Goal: Task Accomplishment & Management: Manage account settings

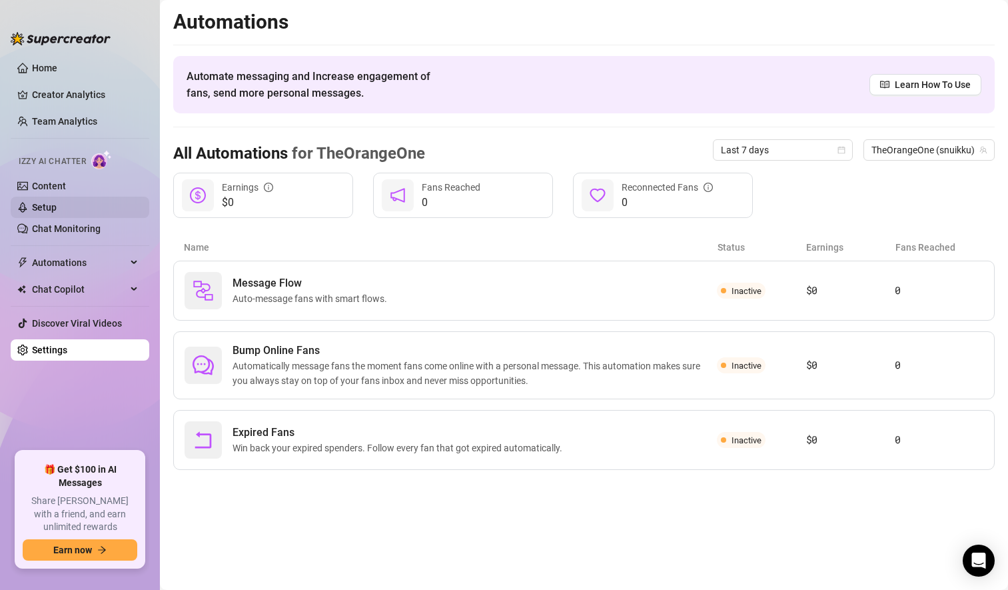
click at [57, 205] on link "Setup" at bounding box center [44, 207] width 25 height 11
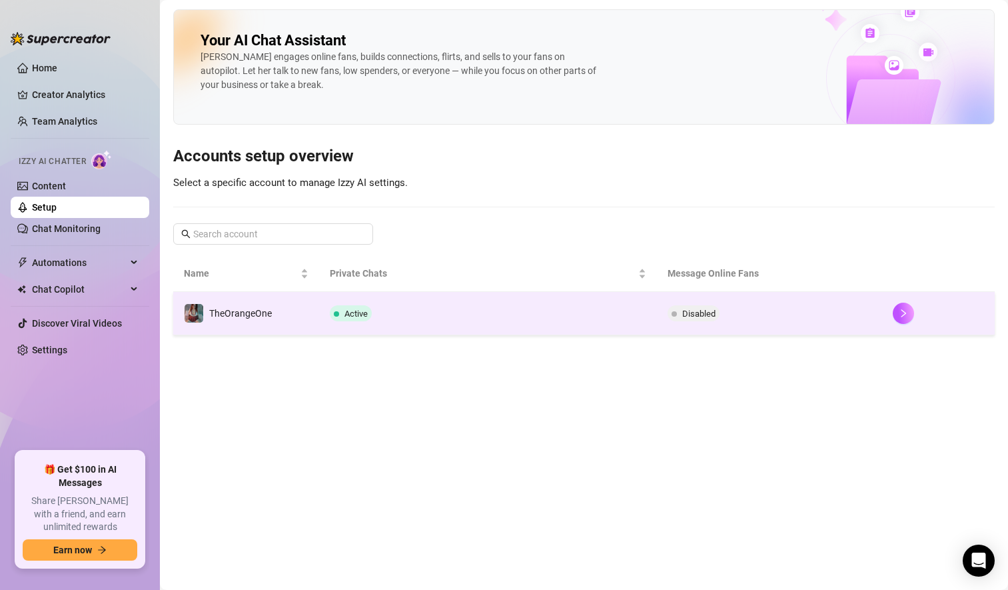
click at [876, 314] on td "Disabled" at bounding box center [769, 313] width 225 height 43
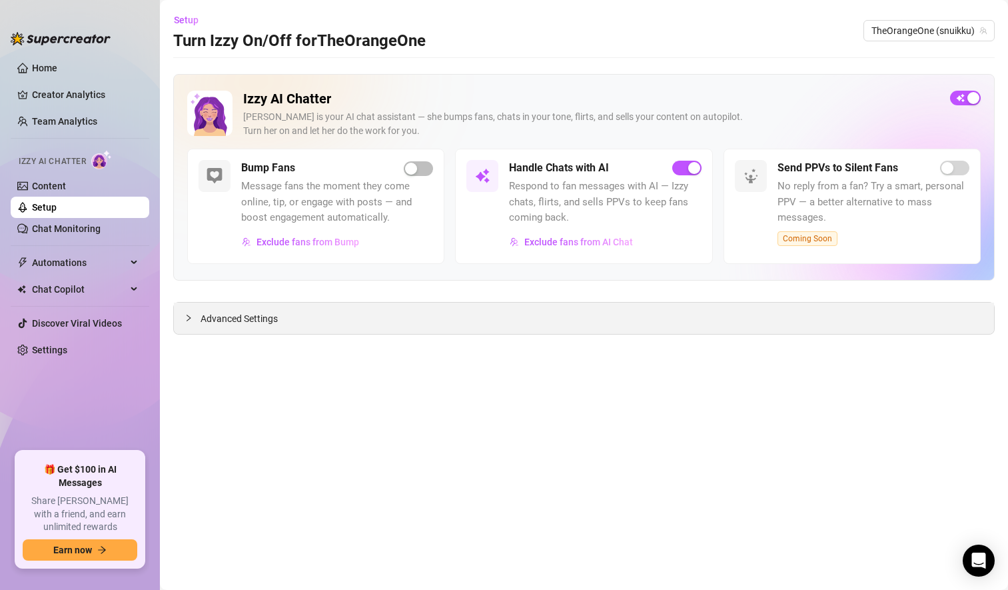
click at [546, 319] on div "Advanced Settings" at bounding box center [584, 318] width 820 height 31
click at [219, 317] on span "Advanced Settings" at bounding box center [239, 318] width 77 height 15
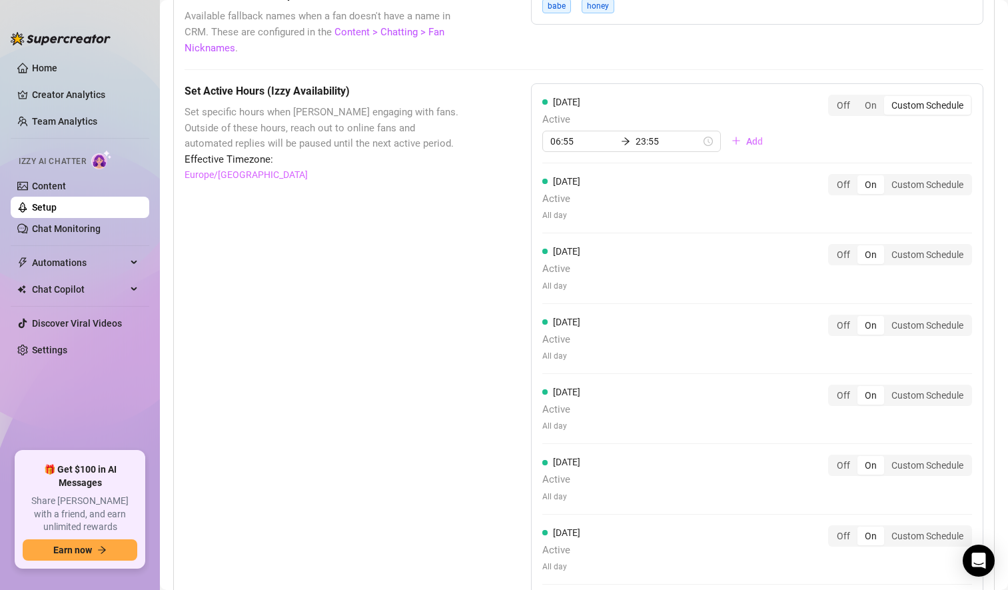
scroll to position [1302, 0]
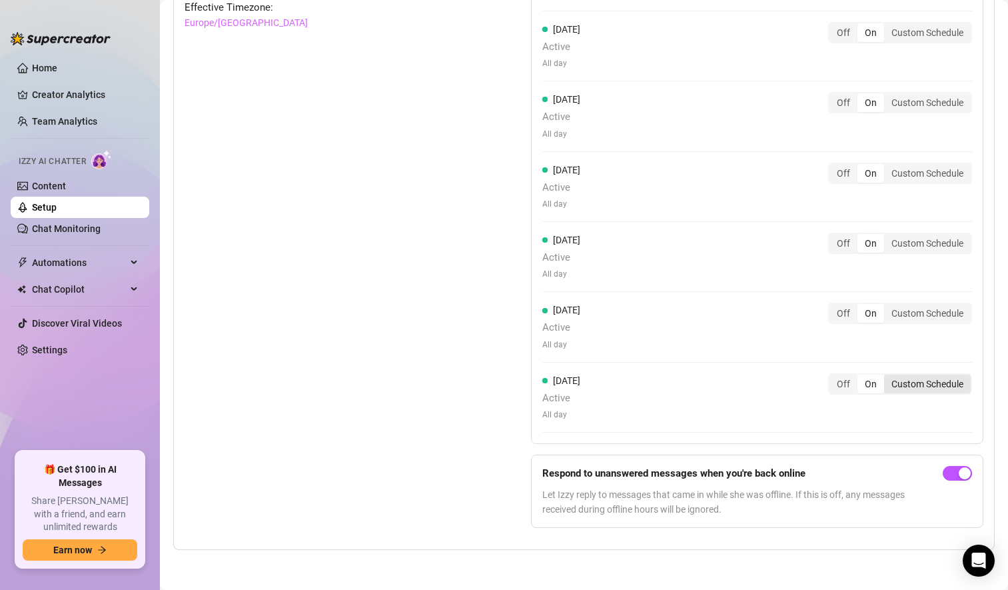
click at [914, 388] on div "Custom Schedule" at bounding box center [927, 383] width 87 height 19
click at [888, 376] on input "Custom Schedule" at bounding box center [888, 376] width 0 height 0
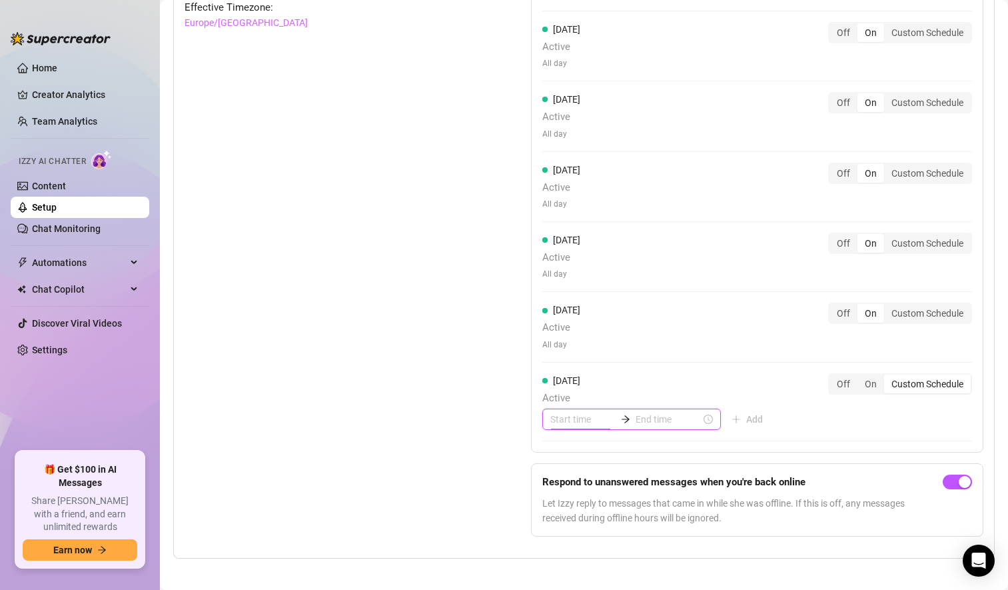
click at [586, 416] on input at bounding box center [582, 419] width 65 height 15
click at [556, 386] on div "07" at bounding box center [557, 392] width 32 height 19
type input "07:00"
click at [590, 257] on div "00" at bounding box center [595, 262] width 32 height 19
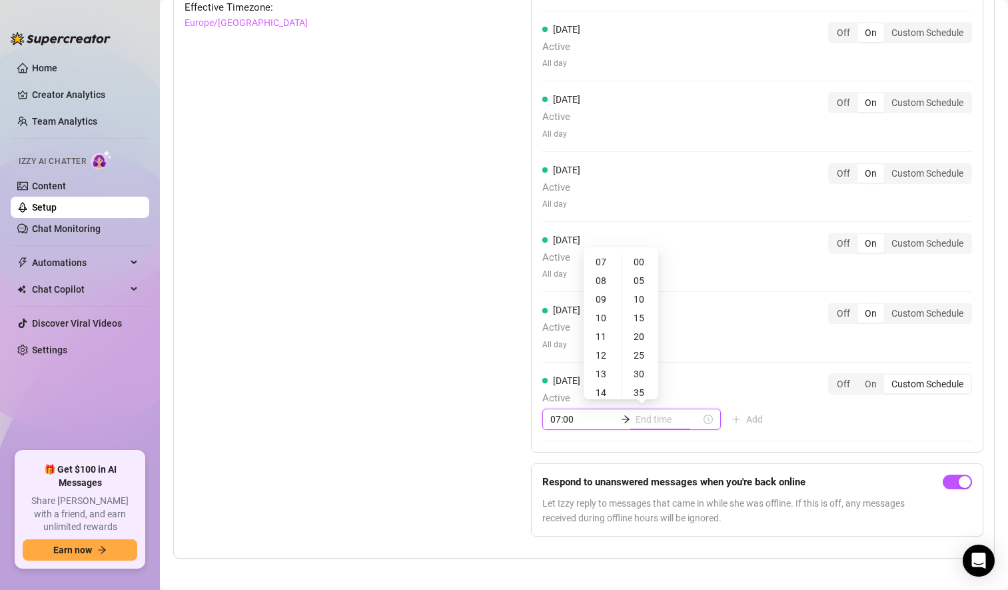
click at [646, 424] on input at bounding box center [668, 419] width 65 height 15
type input "07:15"
type input "16:00"
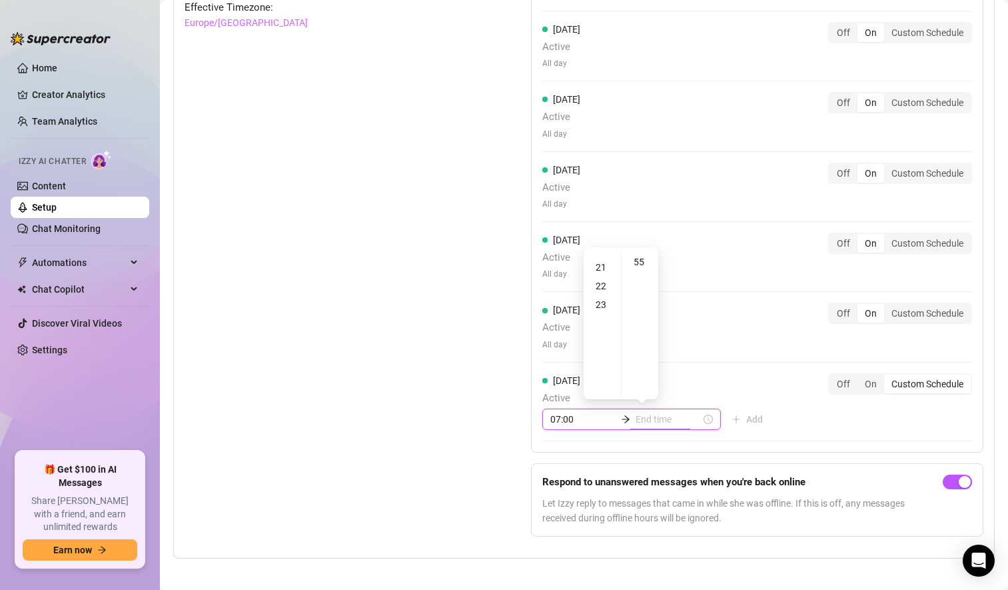
scroll to position [387, 0]
click at [601, 303] on div "23" at bounding box center [602, 304] width 32 height 19
type input "23:55"
click at [638, 259] on div "55" at bounding box center [640, 262] width 32 height 19
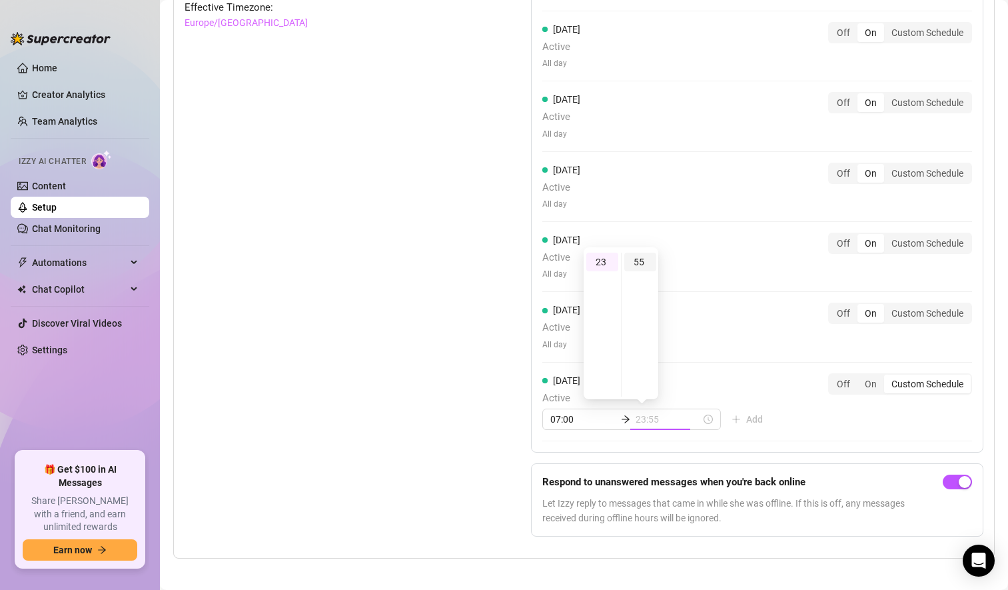
click at [644, 259] on div "55" at bounding box center [640, 262] width 32 height 19
click at [642, 263] on div "55" at bounding box center [640, 262] width 32 height 19
click at [770, 418] on div "[DATE] Active 07:00 23:55 Add Off On Custom Schedule" at bounding box center [757, 401] width 430 height 57
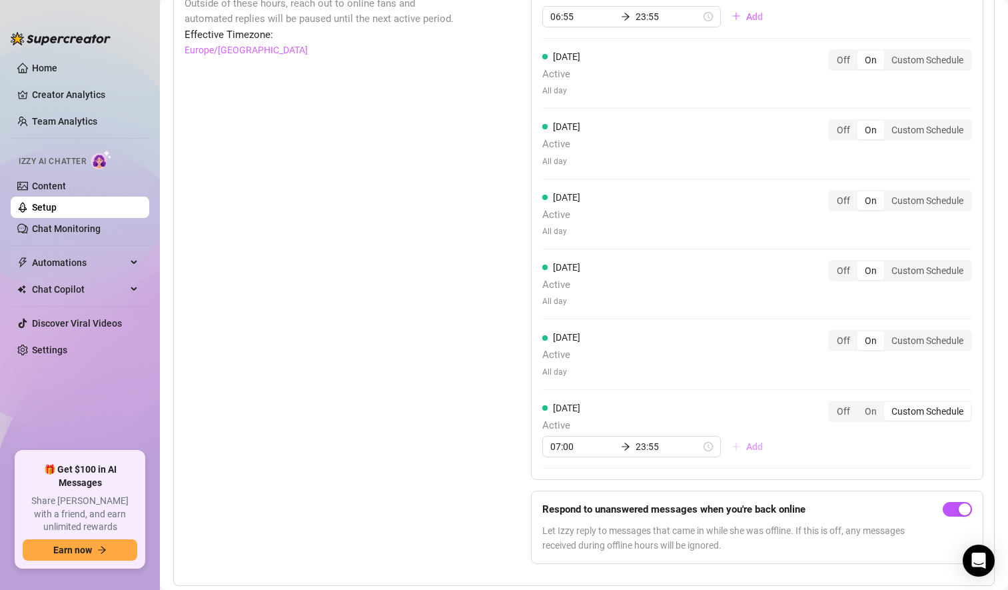
scroll to position [1302, 0]
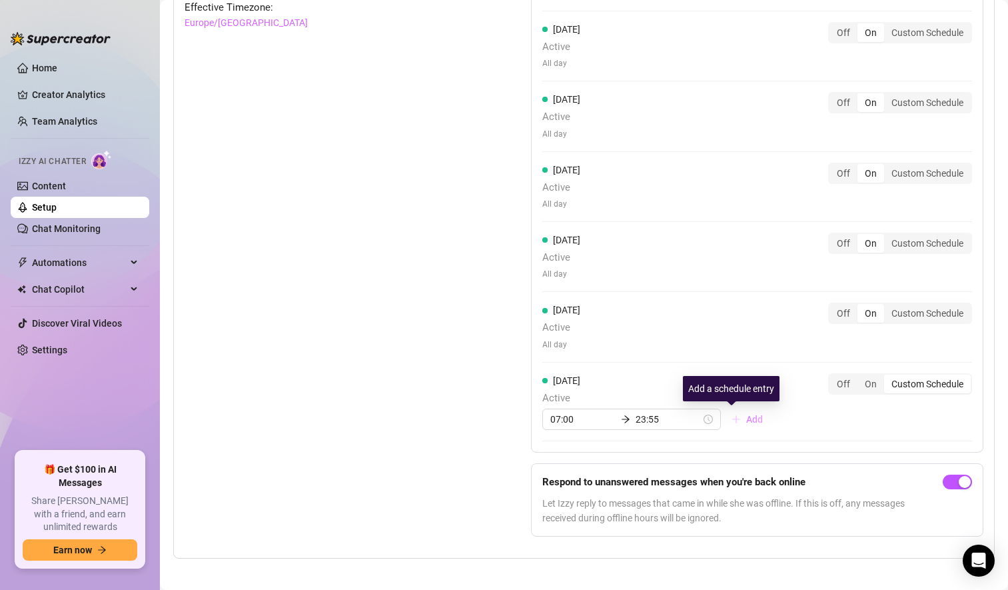
click at [746, 415] on span "Add" at bounding box center [754, 419] width 17 height 11
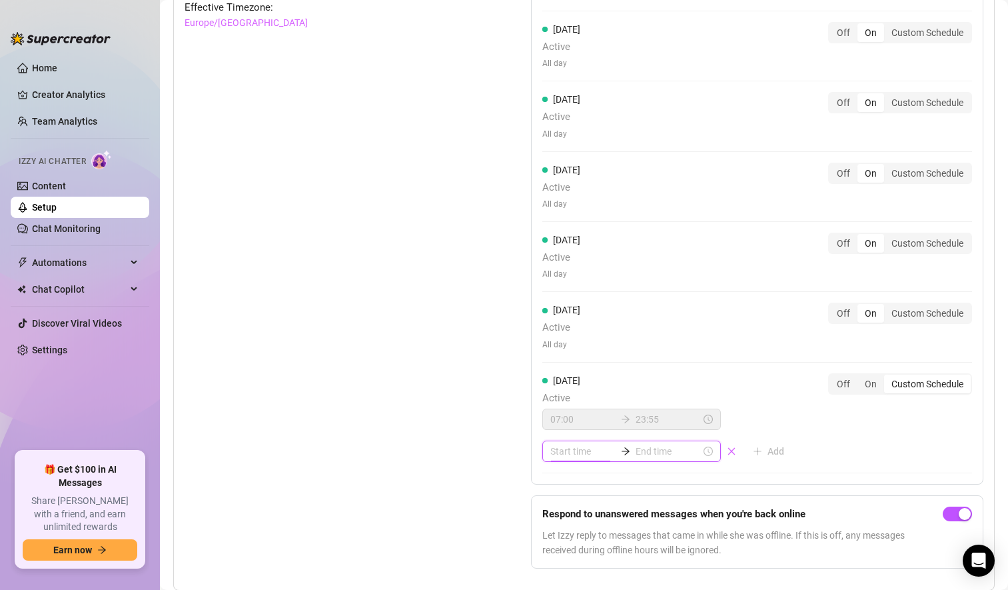
click at [570, 454] on input at bounding box center [582, 451] width 65 height 15
type input "06:00"
type input "00:00"
click at [560, 299] on div "00" at bounding box center [557, 294] width 32 height 19
click at [600, 296] on div "00" at bounding box center [595, 294] width 32 height 19
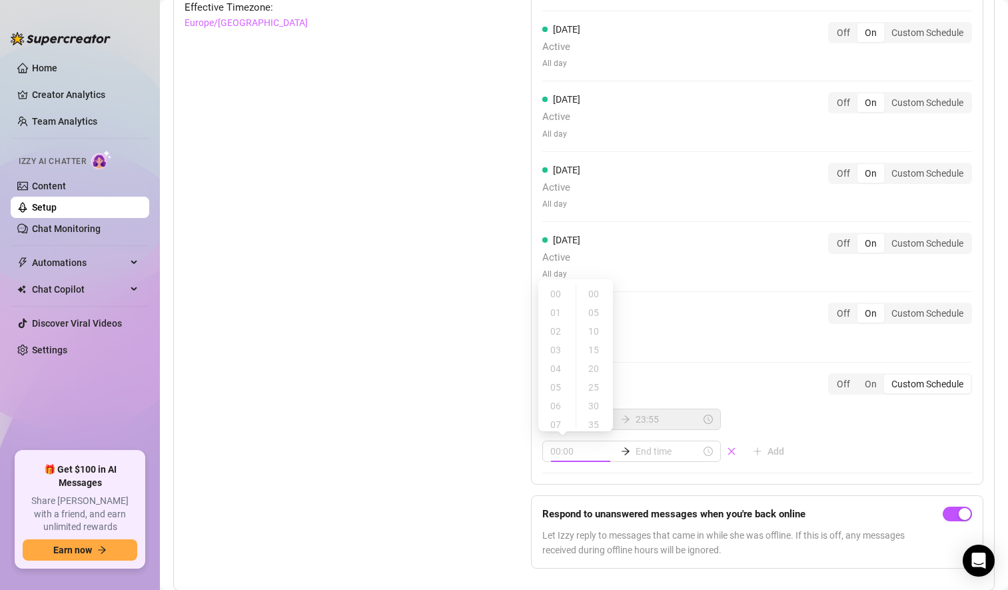
type input "00:05"
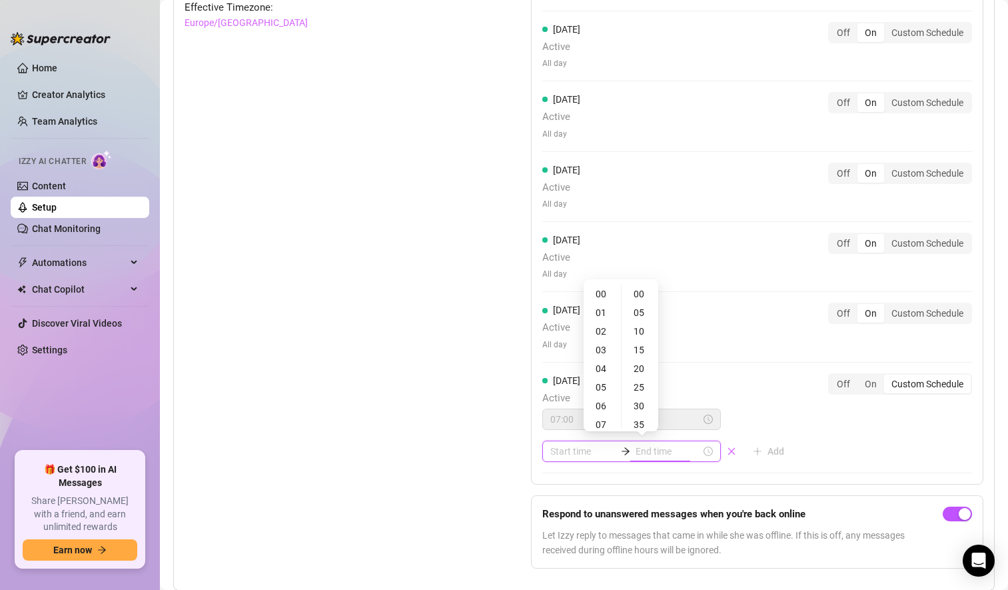
click at [657, 458] on input at bounding box center [668, 451] width 65 height 15
type input "00:20"
click at [604, 327] on div "02" at bounding box center [602, 331] width 32 height 19
type input "02:00"
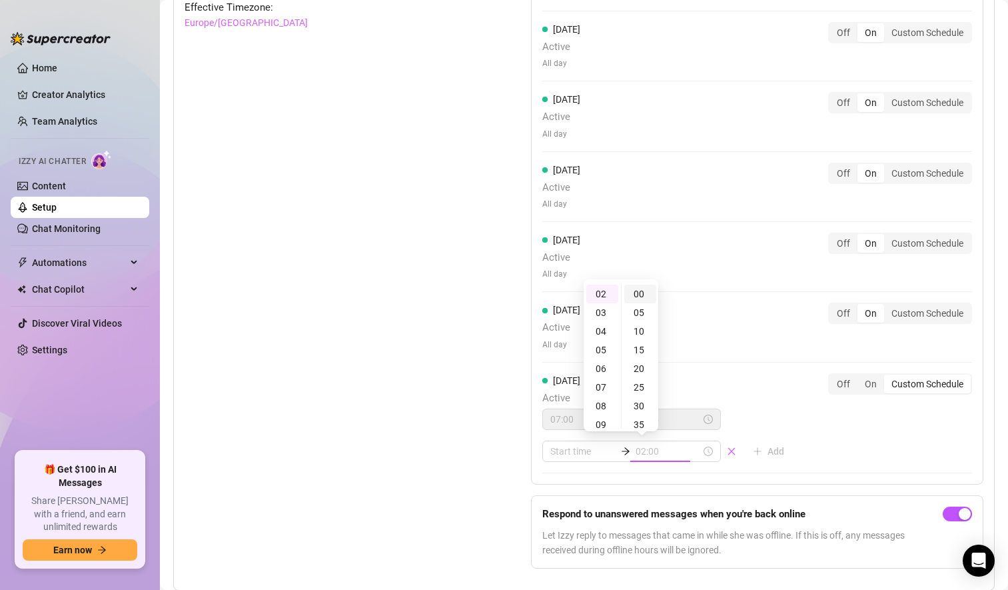
click at [644, 291] on div "00" at bounding box center [640, 294] width 32 height 19
click at [755, 420] on div "07:00 23:55 02:00 Add" at bounding box center [668, 434] width 253 height 53
type input "08:00"
click at [442, 364] on div "Set Active Hours (Izzy Availability) Set specific hours when Izzy engaging with…" at bounding box center [325, 255] width 280 height 648
click at [565, 456] on input at bounding box center [582, 451] width 65 height 15
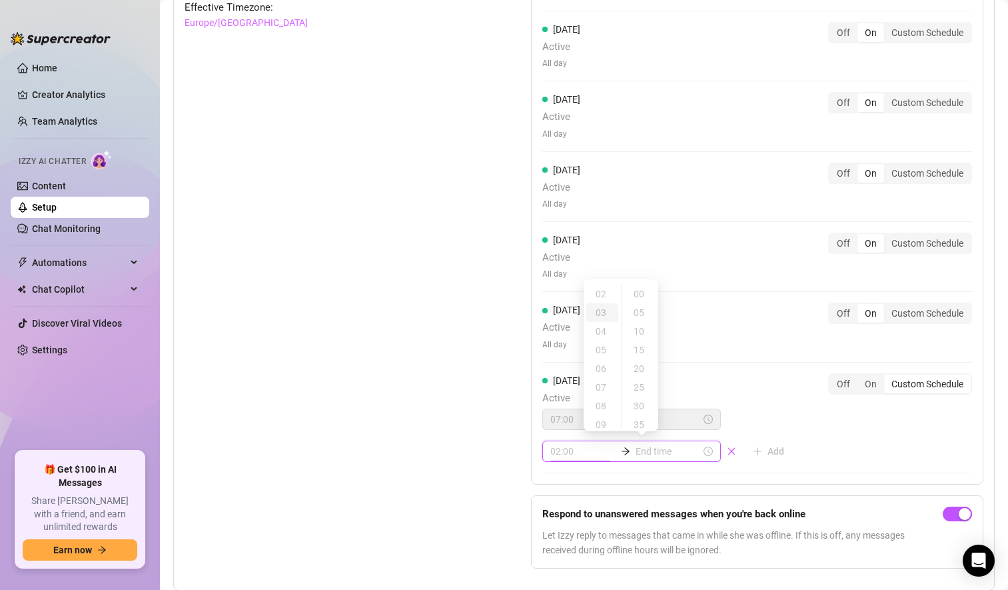
type input "03:00"
type input "02:05"
type input "00:00"
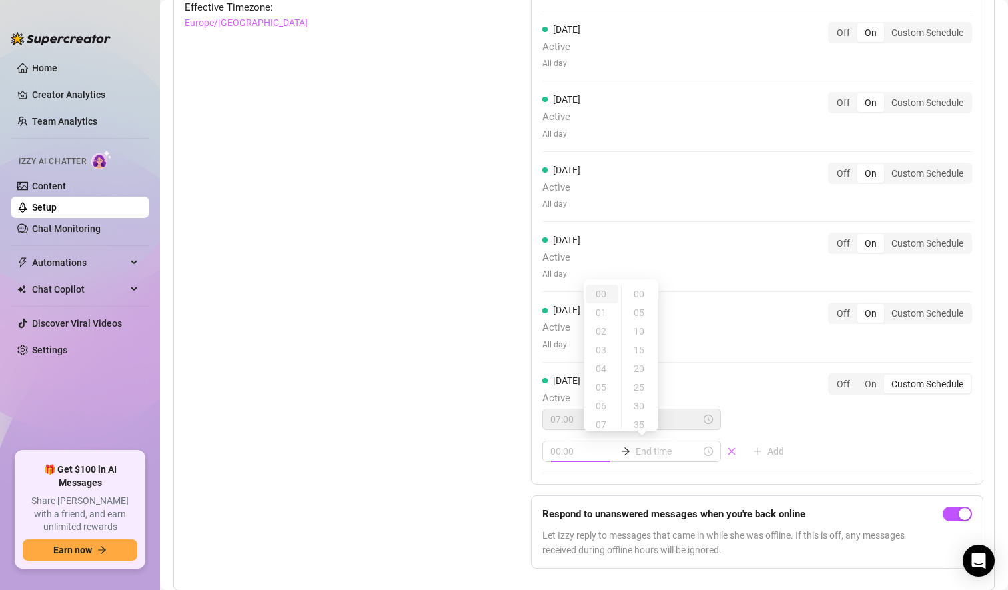
click at [603, 295] on div "00" at bounding box center [602, 294] width 32 height 19
click at [637, 296] on div "00" at bounding box center [640, 294] width 32 height 19
click at [642, 289] on div "00" at bounding box center [640, 294] width 32 height 19
type input "02:05"
click at [648, 454] on input at bounding box center [668, 451] width 65 height 15
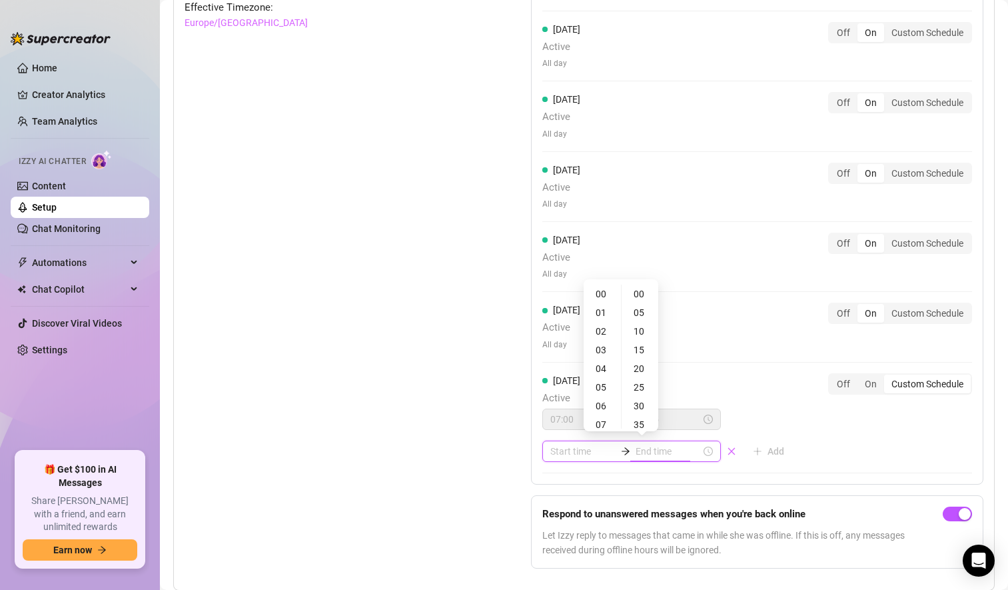
scroll to position [37, 0]
type input "02:00"
click at [607, 290] on div "02" at bounding box center [602, 294] width 32 height 19
click at [640, 291] on div "00" at bounding box center [640, 294] width 32 height 19
type input "02:00"
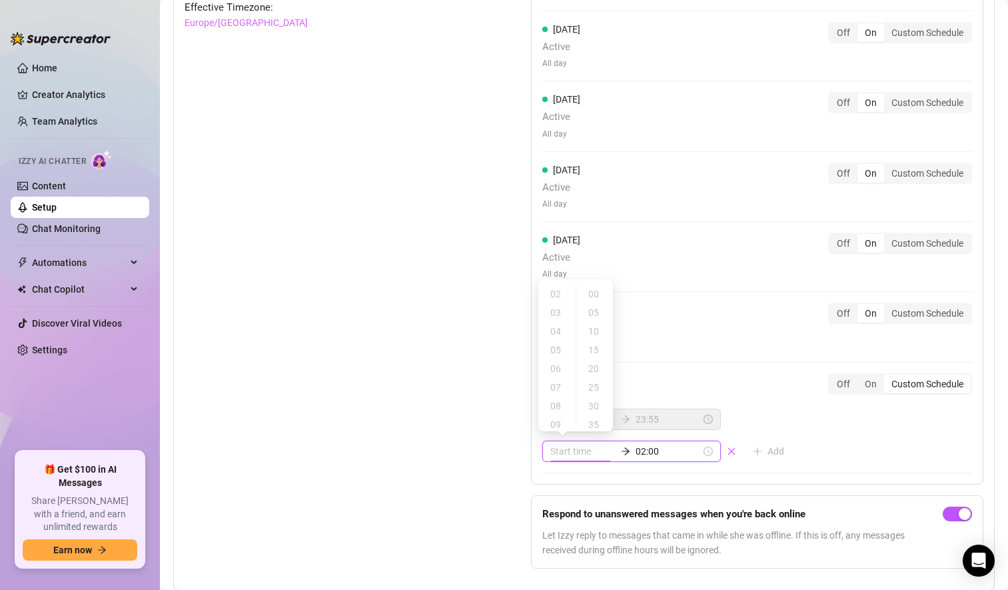
click at [559, 454] on input at bounding box center [582, 451] width 65 height 15
type input "00:00"
click at [554, 293] on div "00" at bounding box center [557, 294] width 32 height 19
type input "02:05"
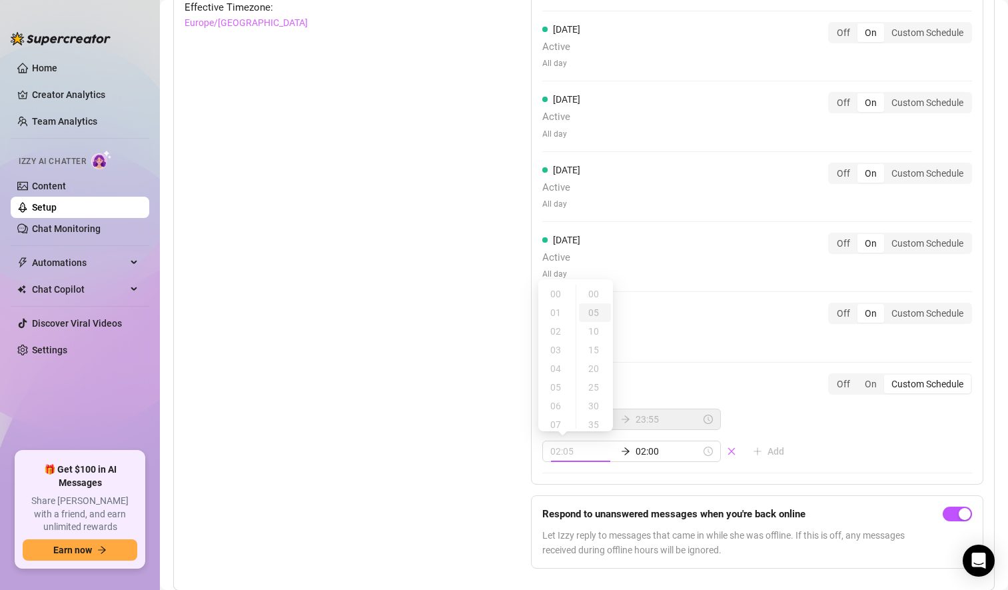
click at [596, 309] on div "05" at bounding box center [595, 312] width 32 height 19
type input "00:00"
click at [554, 297] on div "00" at bounding box center [557, 294] width 32 height 19
type input "02:00"
click at [596, 295] on div "00" at bounding box center [595, 294] width 32 height 19
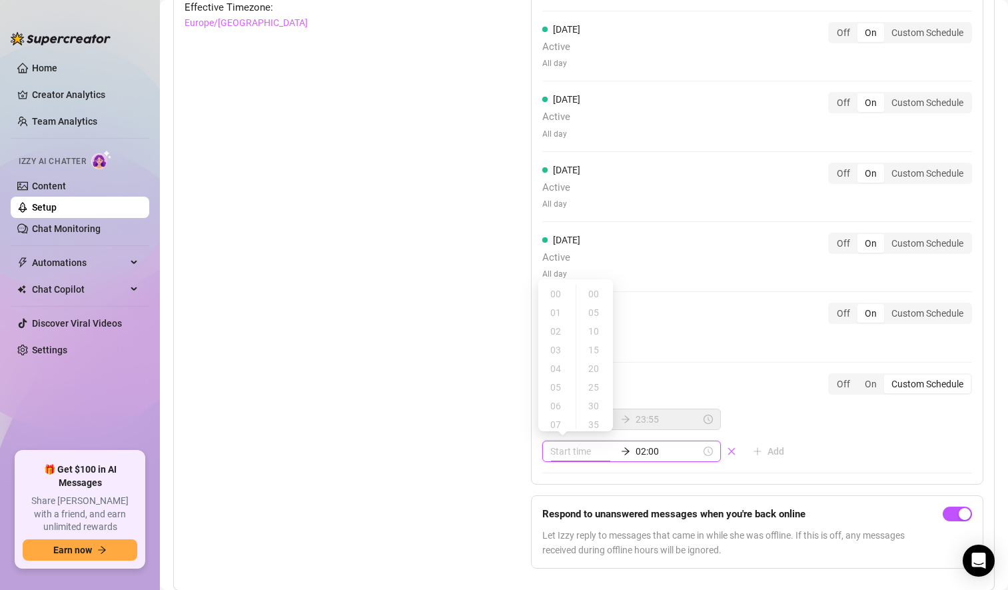
click at [692, 344] on div "[DATE] Active All day Off On Custom Schedule" at bounding box center [757, 327] width 430 height 48
type input "00:00"
click at [552, 293] on div "00" at bounding box center [557, 294] width 32 height 19
click at [466, 374] on div "Set Active Hours (Izzy Availability) Set specific hours when Izzy engaging with…" at bounding box center [584, 255] width 799 height 648
type input "01:00"
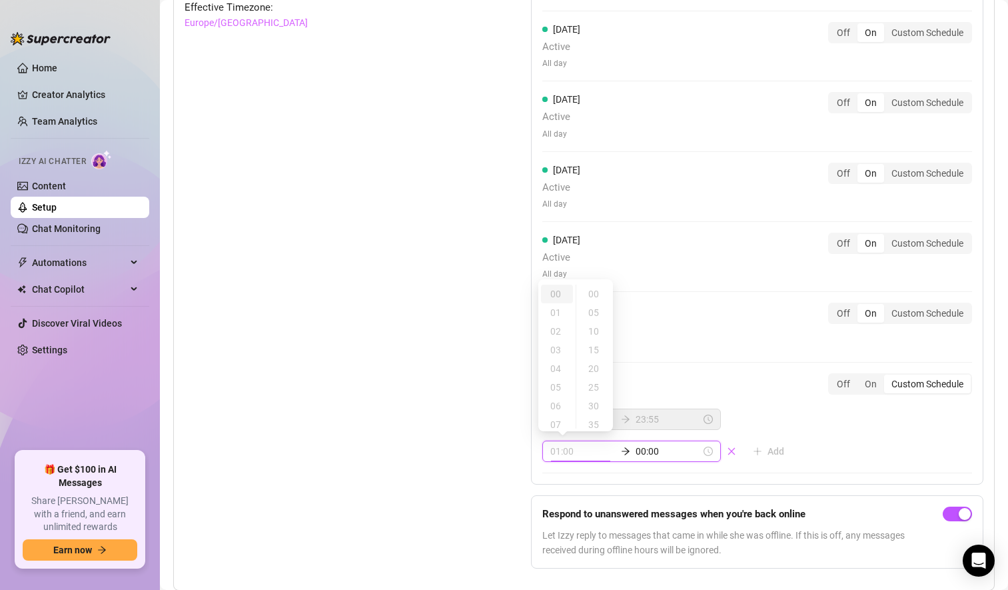
type input "00:00"
click at [552, 298] on div "00" at bounding box center [557, 294] width 32 height 19
click at [596, 295] on div "00" at bounding box center [595, 294] width 32 height 19
click at [745, 400] on span "Active" at bounding box center [668, 398] width 253 height 16
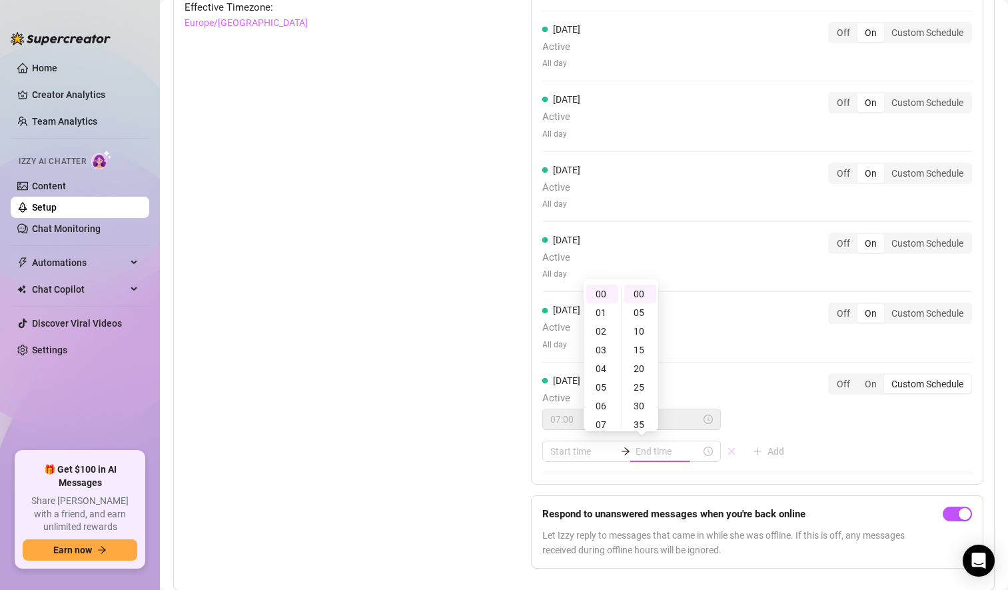
click at [727, 454] on icon "close" at bounding box center [731, 450] width 9 height 9
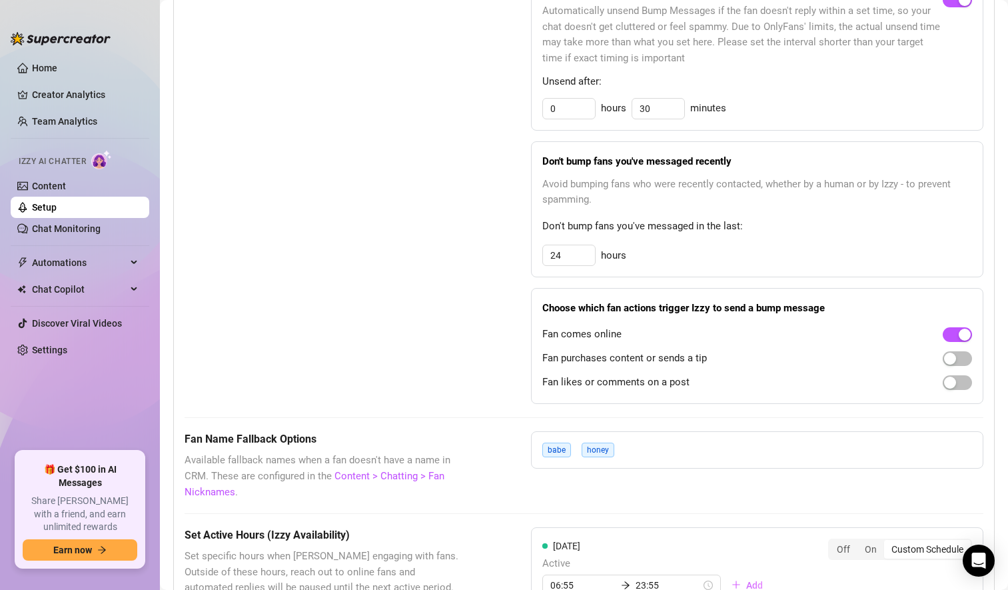
scroll to position [706, 0]
click at [48, 202] on link "Setup" at bounding box center [44, 207] width 25 height 11
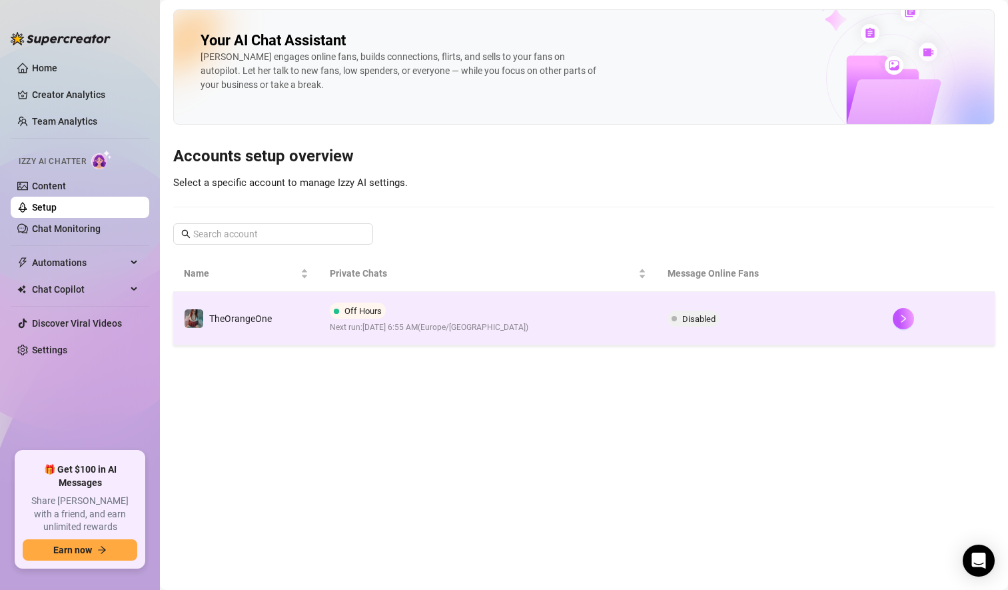
click at [524, 305] on div "Off Hours Next run: [DATE] 6:55 AM ( [GEOGRAPHIC_DATA]/[GEOGRAPHIC_DATA] )" at bounding box center [429, 318] width 199 height 31
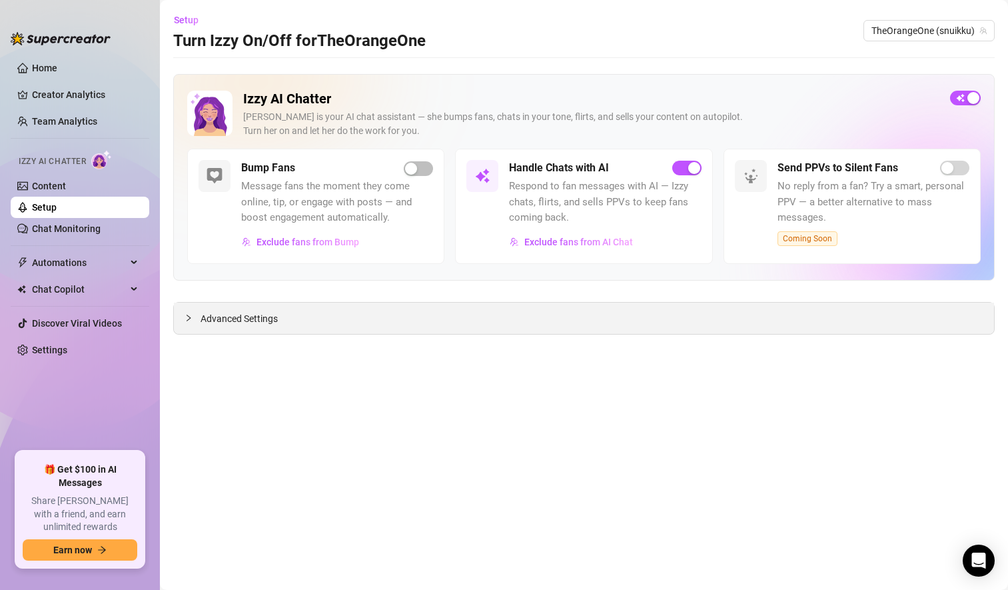
click at [251, 317] on span "Advanced Settings" at bounding box center [239, 318] width 77 height 15
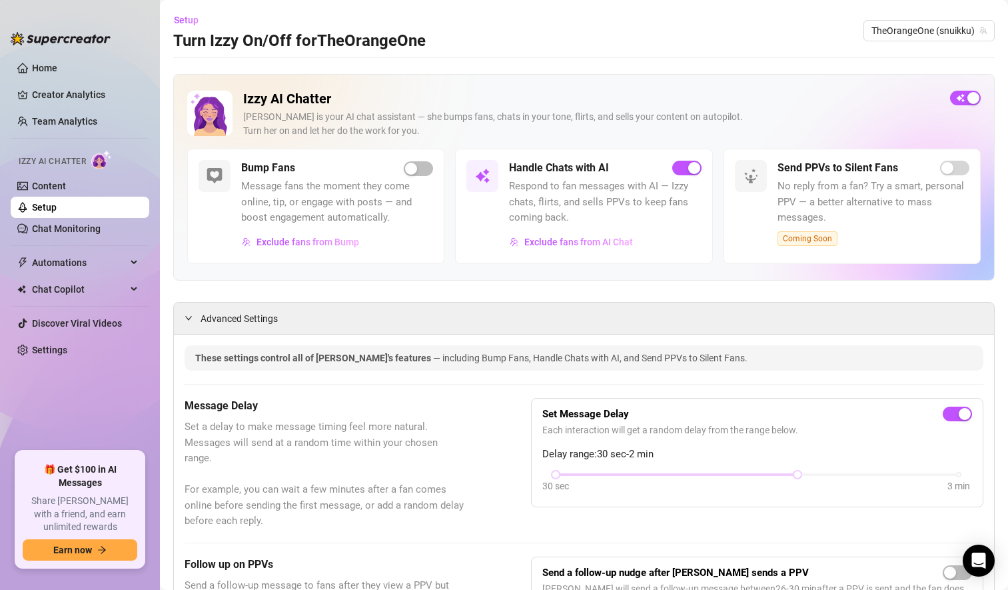
click at [57, 211] on link "Setup" at bounding box center [44, 207] width 25 height 11
